Goal: Navigation & Orientation: Find specific page/section

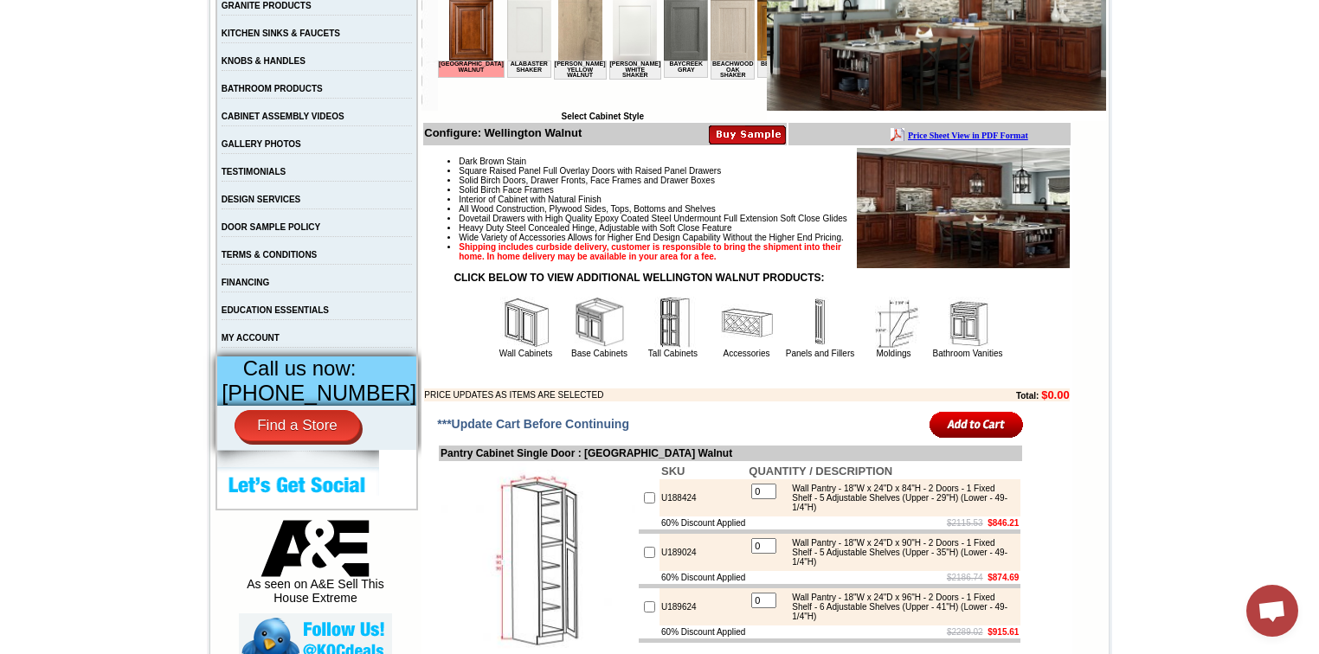
scroll to position [277, 0]
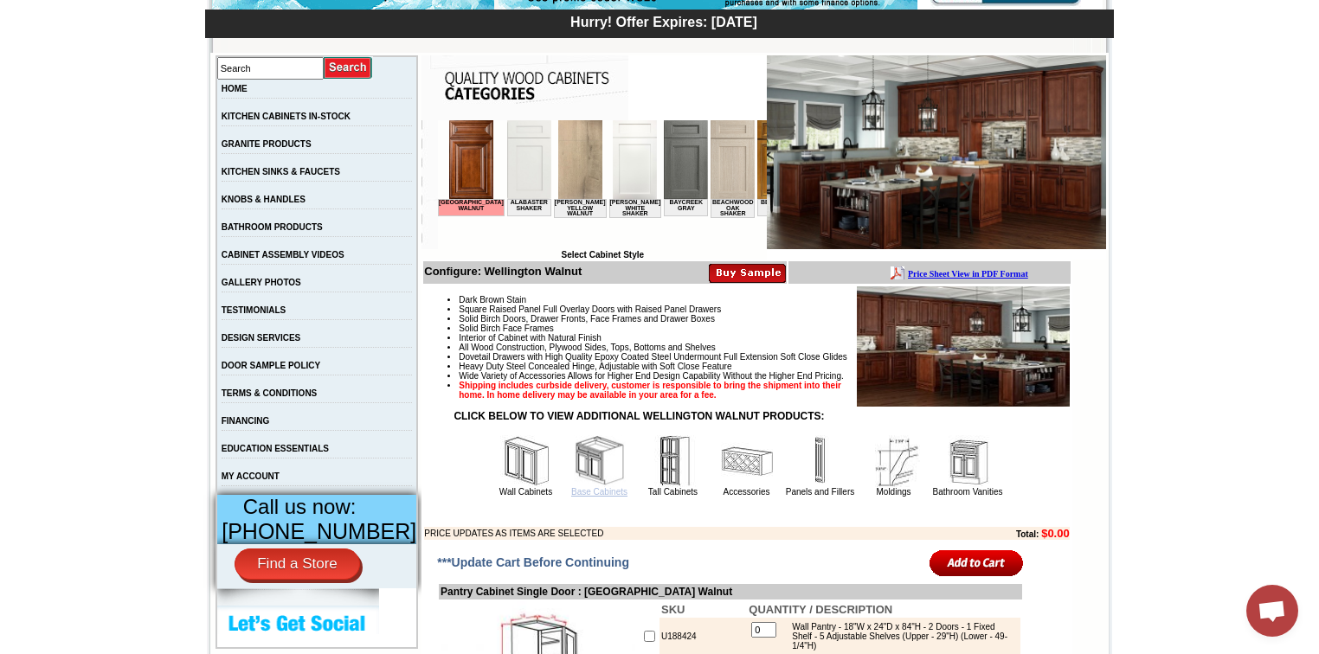
click at [574, 497] on link "Base Cabinets" at bounding box center [599, 492] width 56 height 10
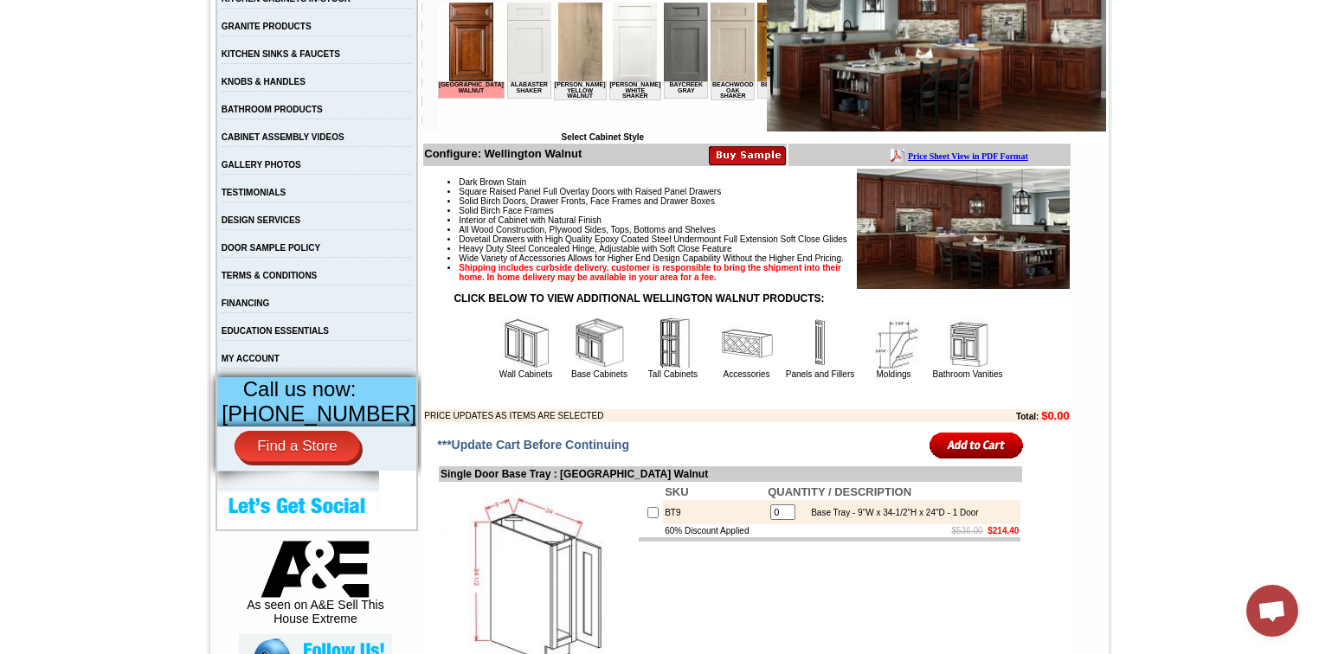
scroll to position [416, 0]
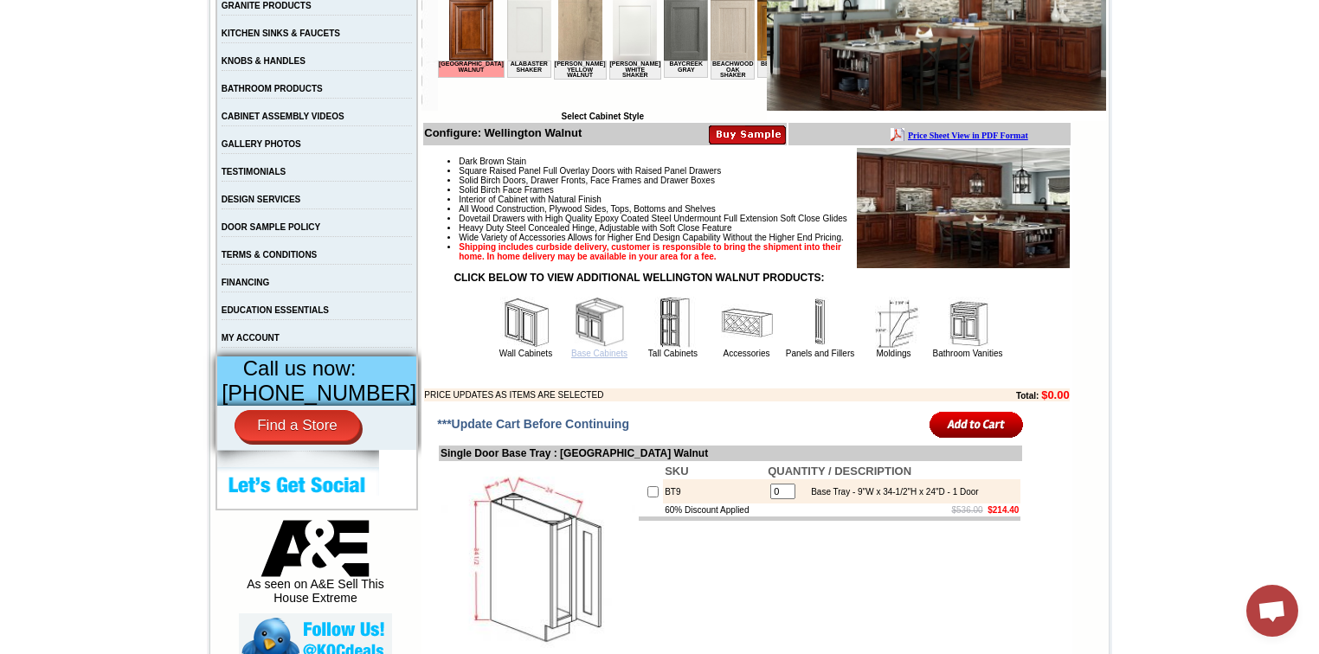
click at [590, 358] on link "Base Cabinets" at bounding box center [599, 354] width 56 height 10
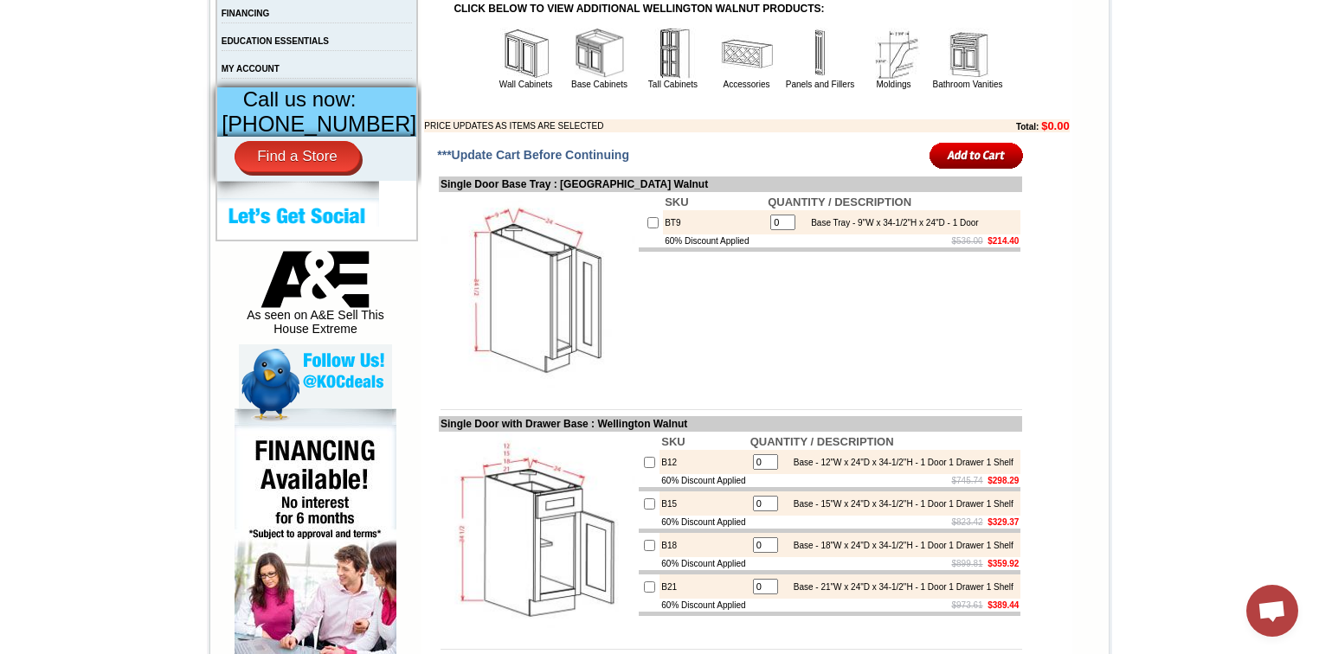
scroll to position [554, 0]
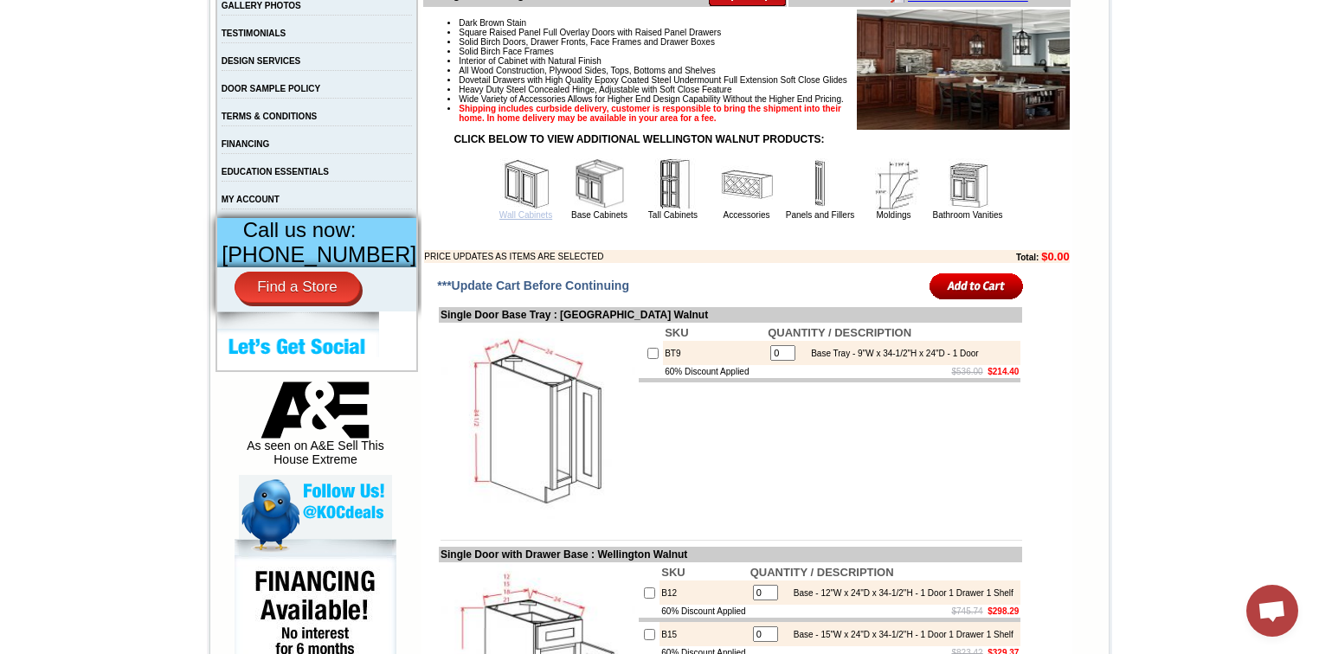
click at [503, 220] on link "Wall Cabinets" at bounding box center [526, 215] width 53 height 10
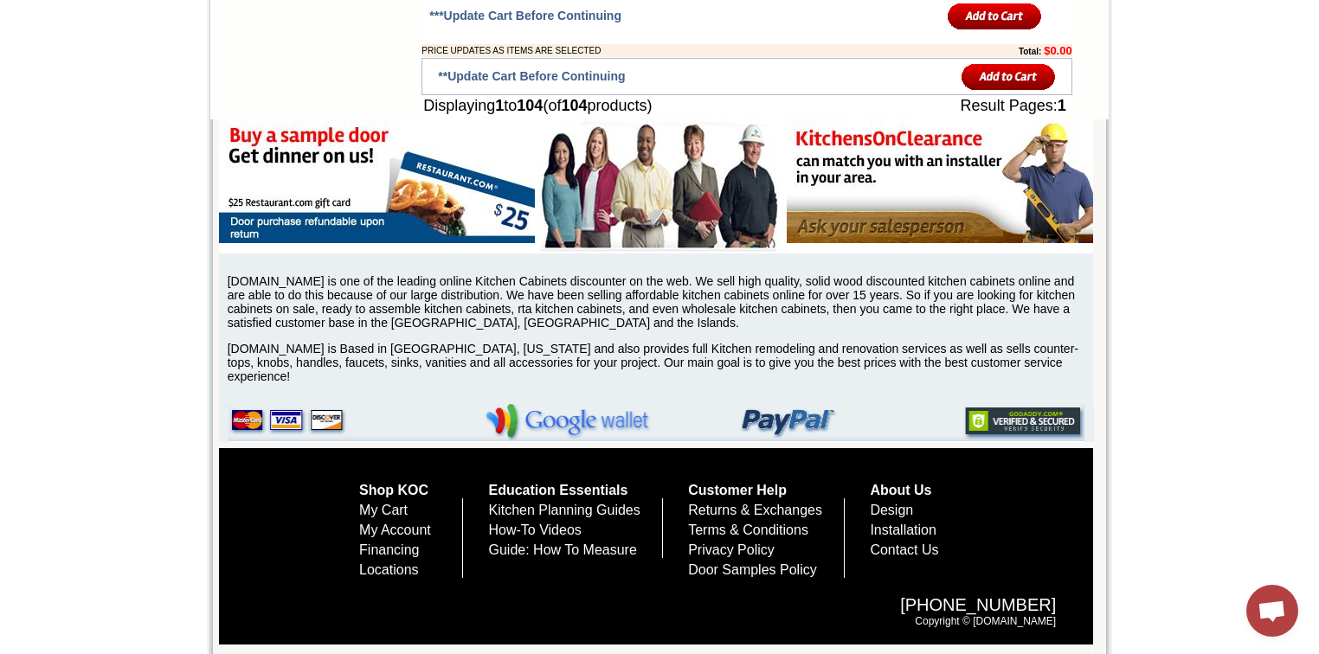
scroll to position [7895, 0]
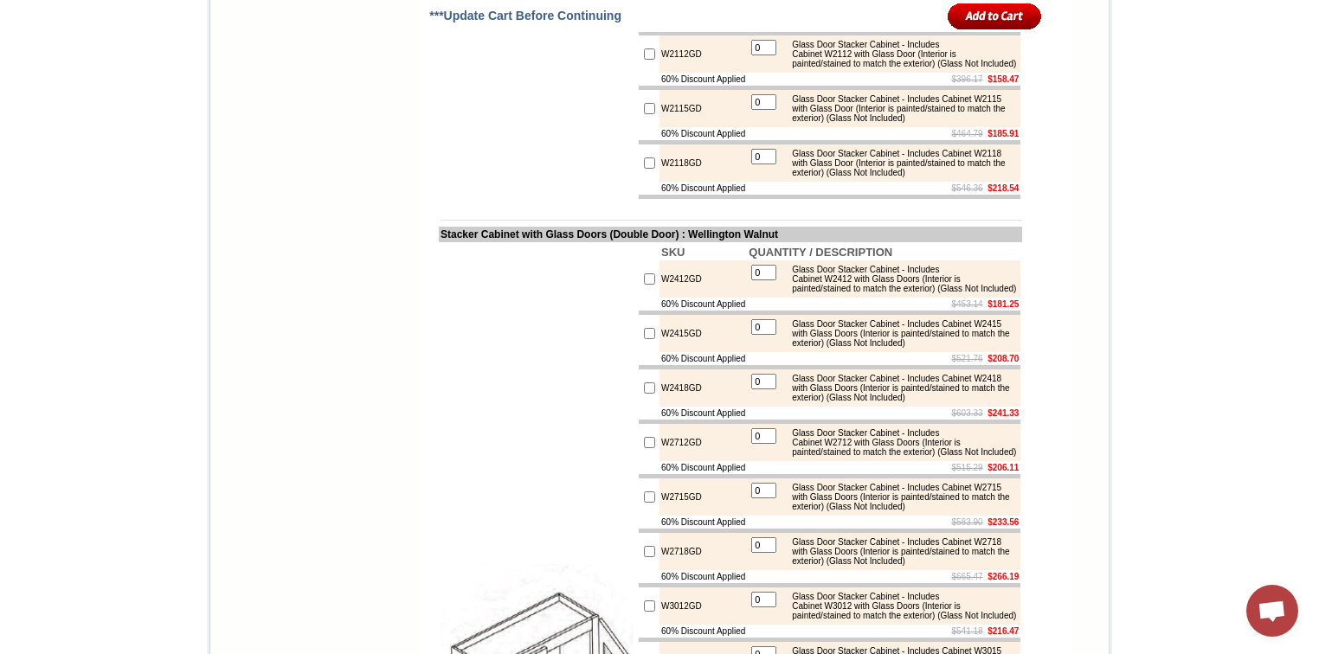
drag, startPoint x: 700, startPoint y: 181, endPoint x: 838, endPoint y: 152, distance: 141.4
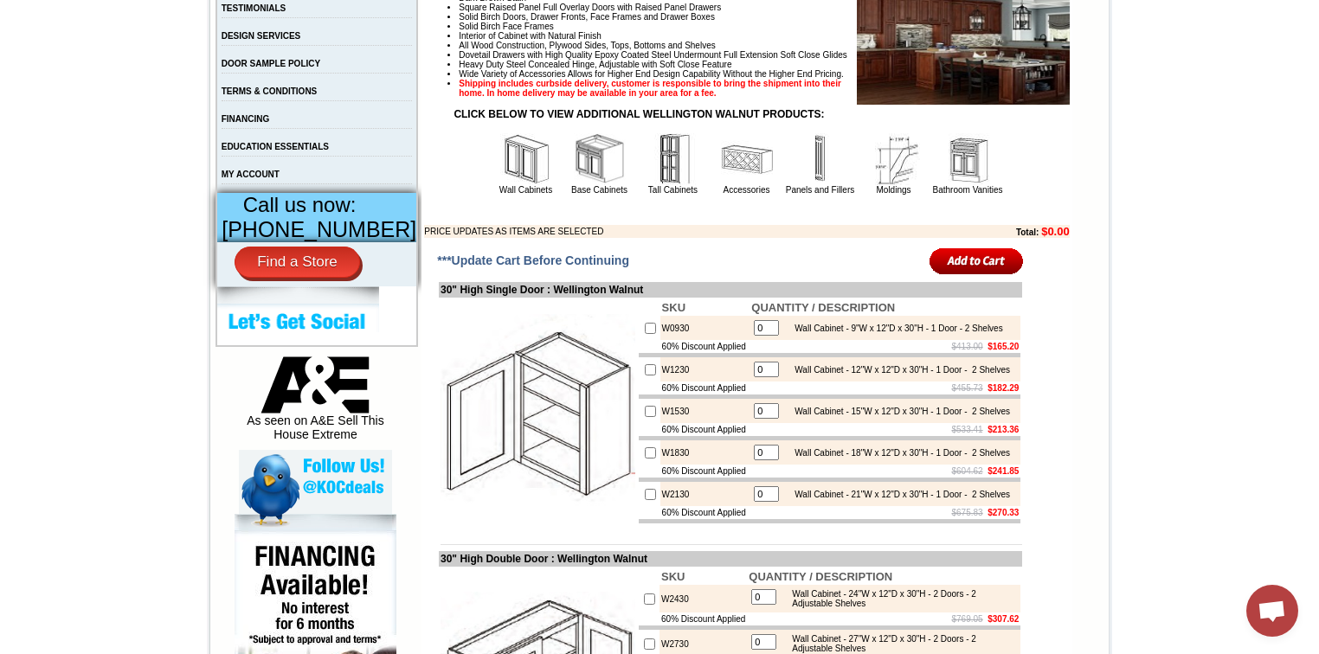
scroll to position [551, 0]
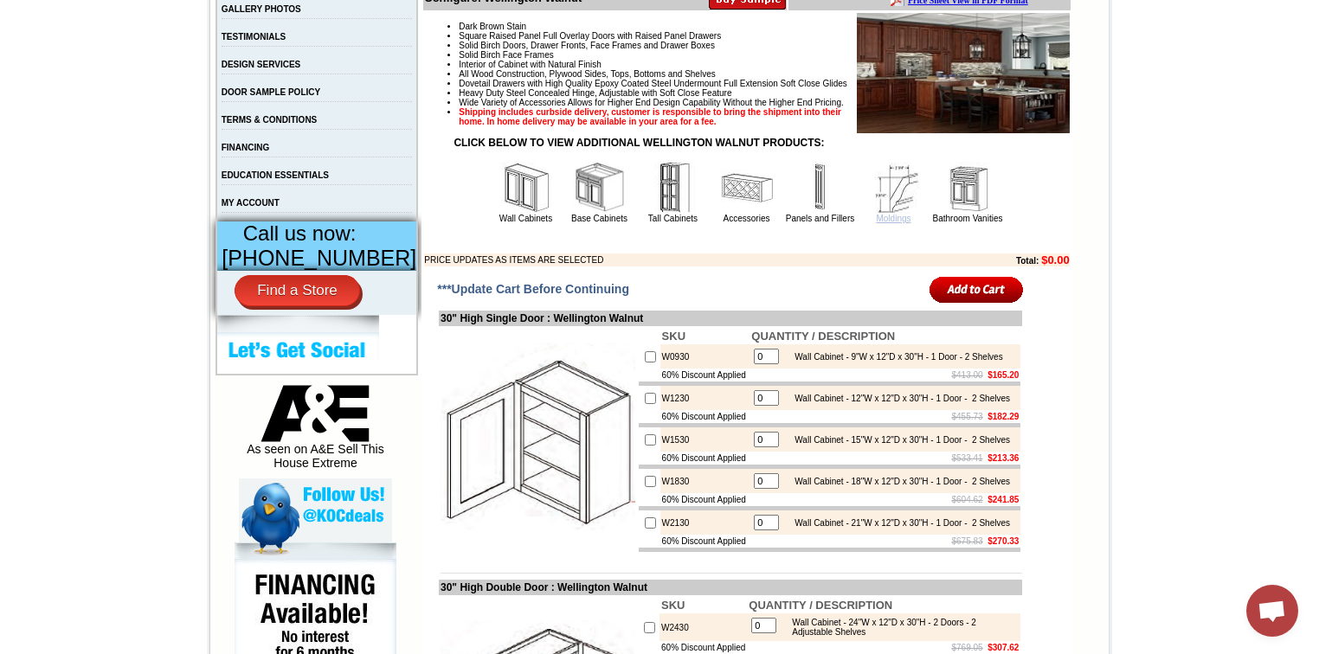
click at [880, 223] on link "Moldings" at bounding box center [893, 219] width 35 height 10
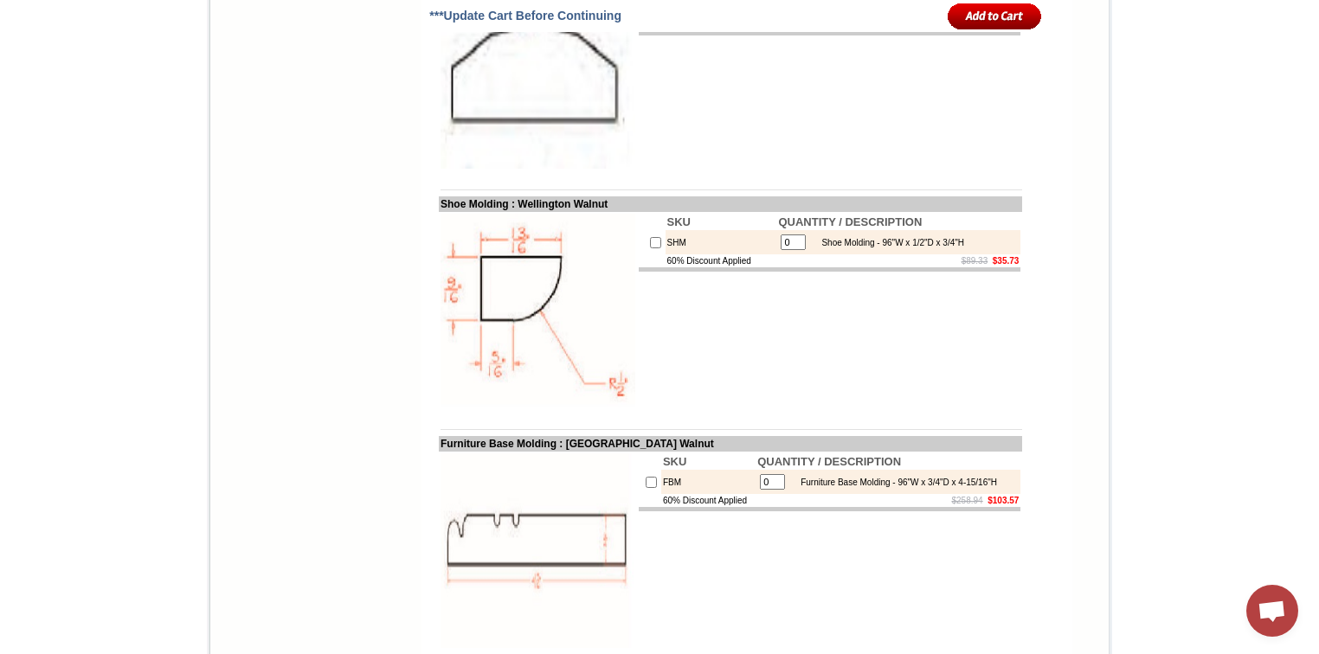
scroll to position [2840, 0]
